Goal: Task Accomplishment & Management: Complete application form

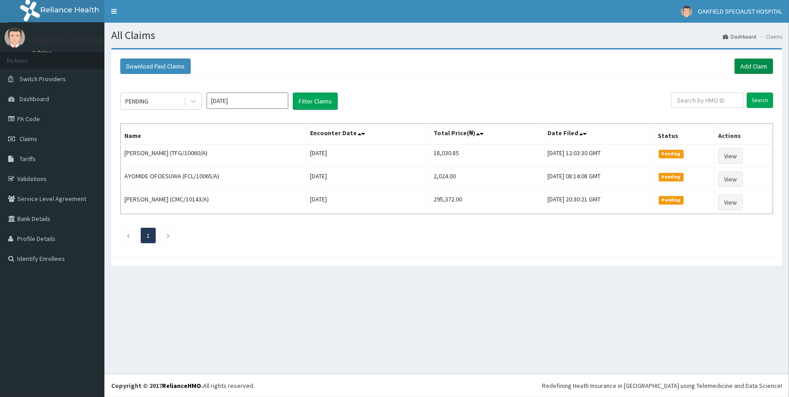
click at [751, 64] on link "Add Claim" at bounding box center [753, 66] width 39 height 15
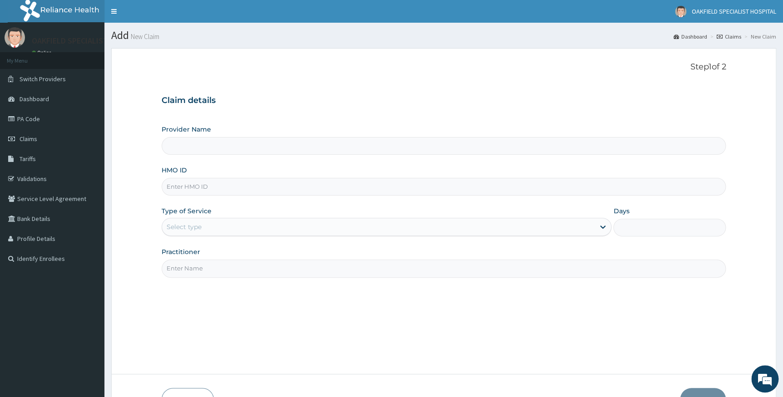
type input "Vinca Hospital Limited"
click at [183, 189] on input "HMO ID" at bounding box center [444, 187] width 565 height 18
paste input "SFA/11070/A"
type input "SFA/11070/A"
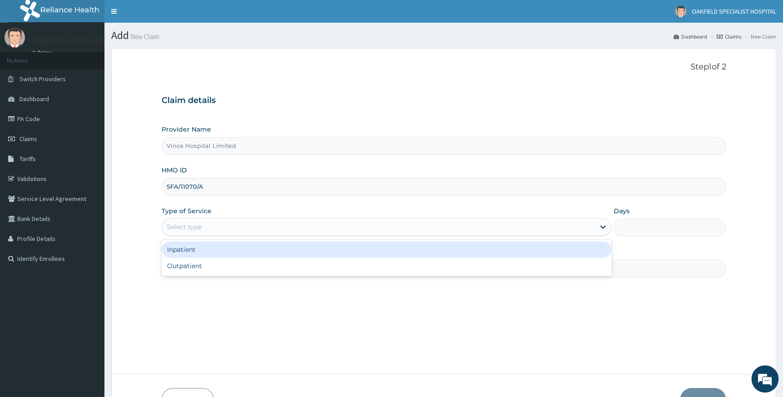
click at [186, 231] on div "Select type" at bounding box center [184, 226] width 35 height 9
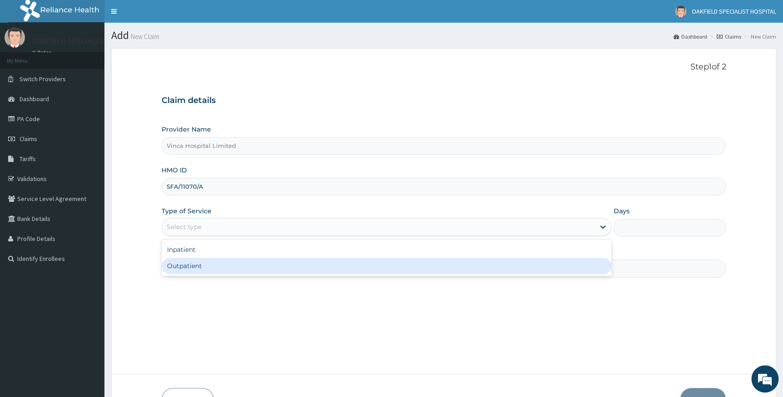
click at [182, 264] on div "Outpatient" at bounding box center [387, 266] width 450 height 16
type input "1"
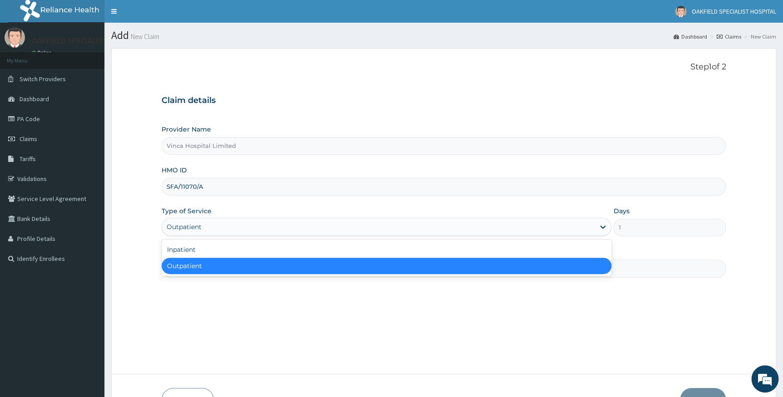
click at [186, 227] on div "Outpatient" at bounding box center [184, 226] width 35 height 9
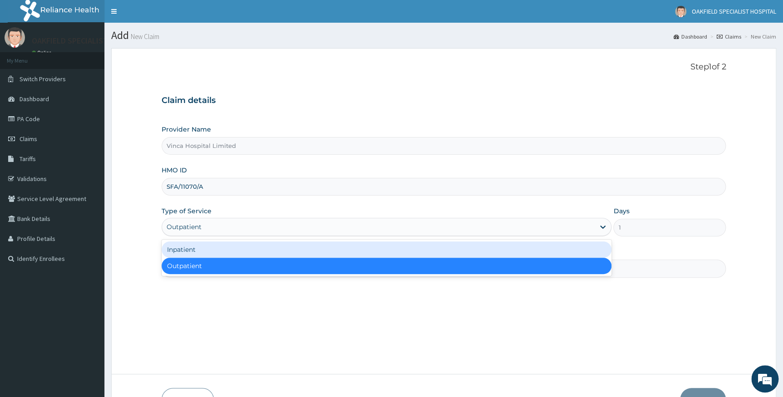
click at [182, 254] on div "Inpatient" at bounding box center [387, 249] width 450 height 16
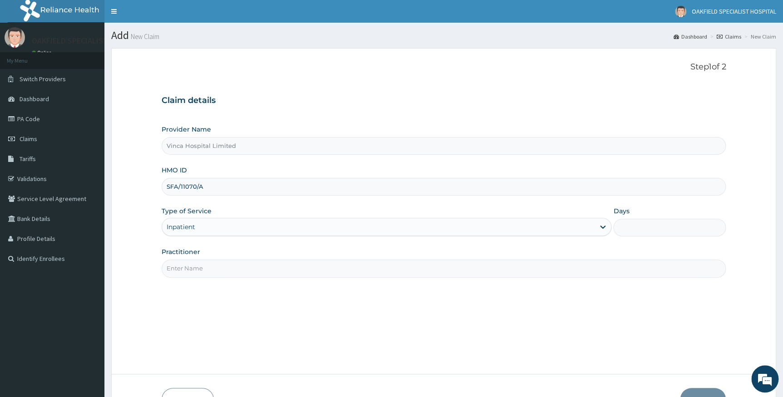
click at [185, 272] on input "Practitioner" at bounding box center [444, 269] width 565 height 18
type input "[PERSON_NAME]"
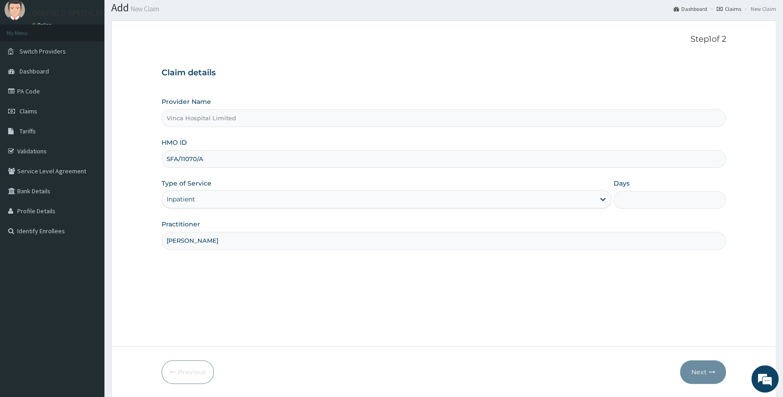
scroll to position [41, 0]
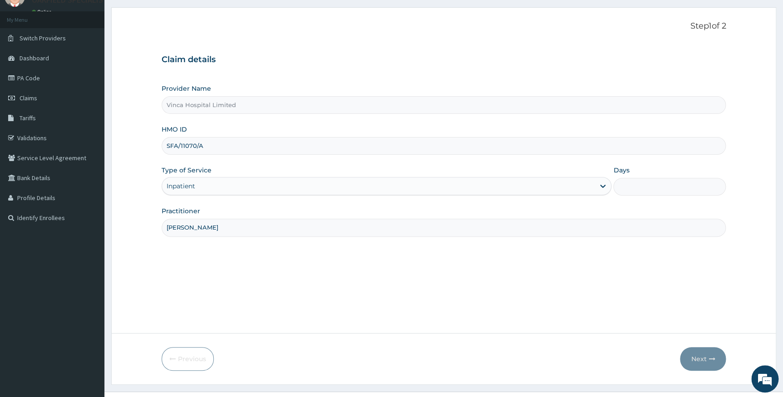
click at [660, 189] on input "Days" at bounding box center [669, 187] width 113 height 18
type input "2"
click at [695, 355] on button "Next" at bounding box center [703, 359] width 46 height 24
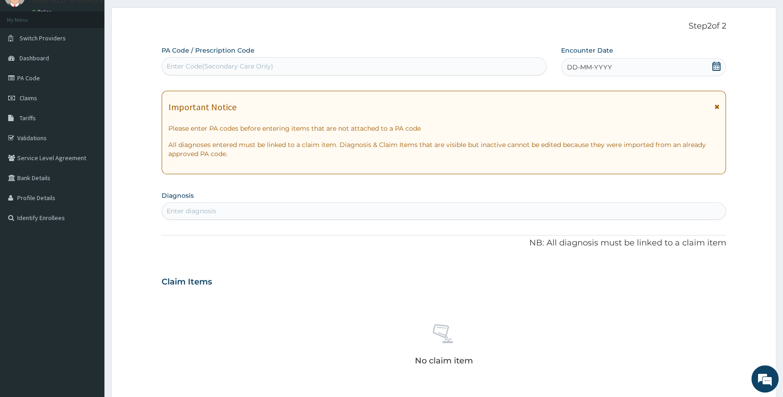
click at [199, 64] on div "Enter Code(Secondary Care Only)" at bounding box center [220, 66] width 107 height 9
paste input "PA/F7F7F7"
type input "PA/F7F7F7"
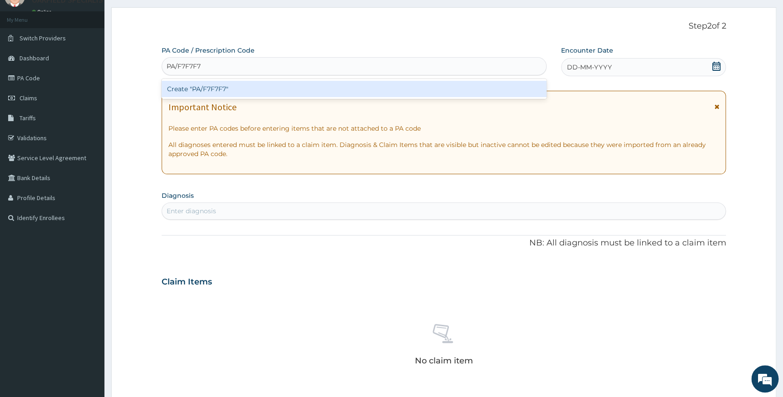
click at [202, 87] on div "Create "PA/F7F7F7"" at bounding box center [354, 89] width 385 height 16
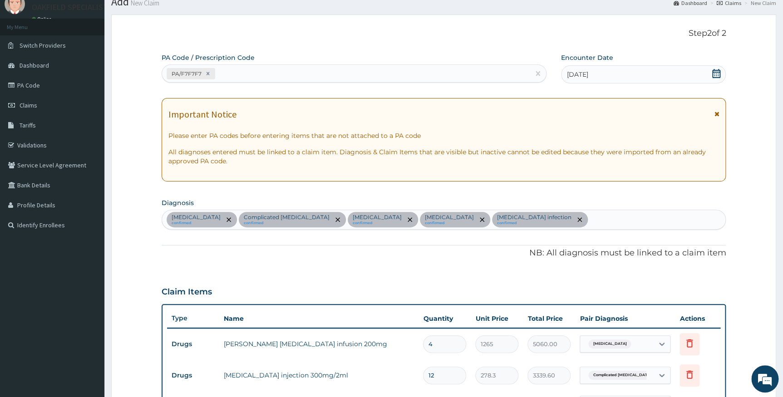
scroll to position [0, 0]
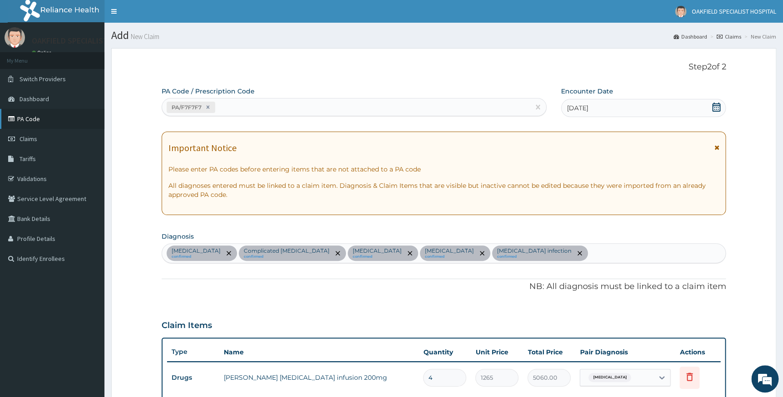
click at [23, 124] on link "PA Code" at bounding box center [52, 119] width 104 height 20
